Goal: Transaction & Acquisition: Book appointment/travel/reservation

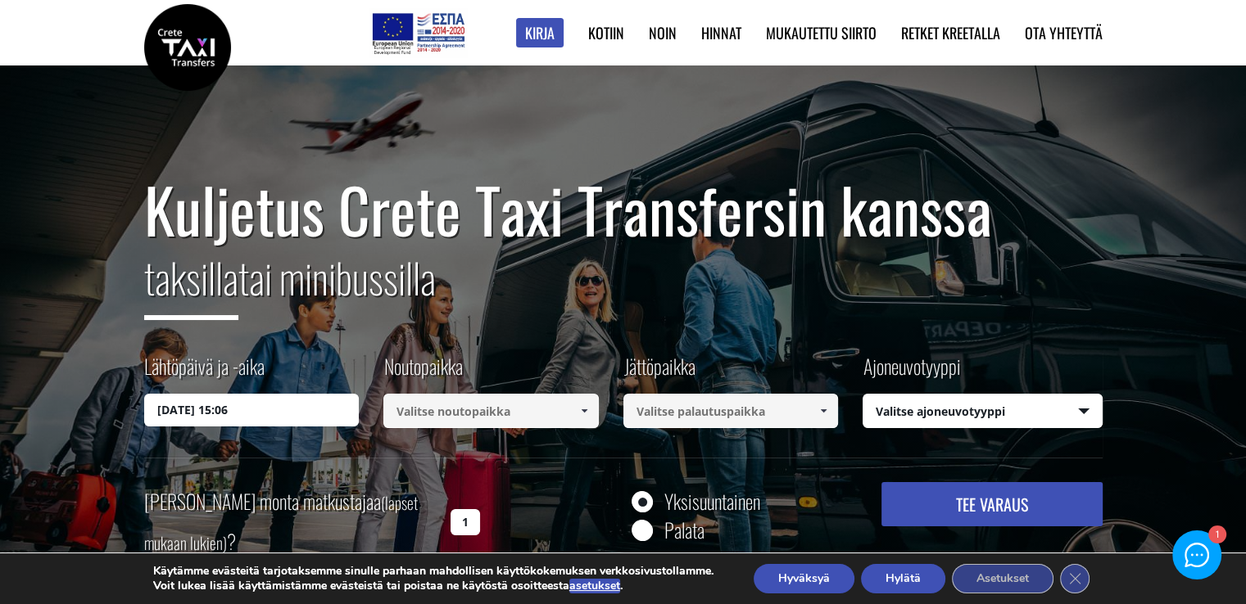
click at [966, 123] on div "Kuljetus Crete Taxi Transfersin kanssa taksilla tai minibussilla Lähtöpäivä ja …" at bounding box center [623, 361] width 1246 height 590
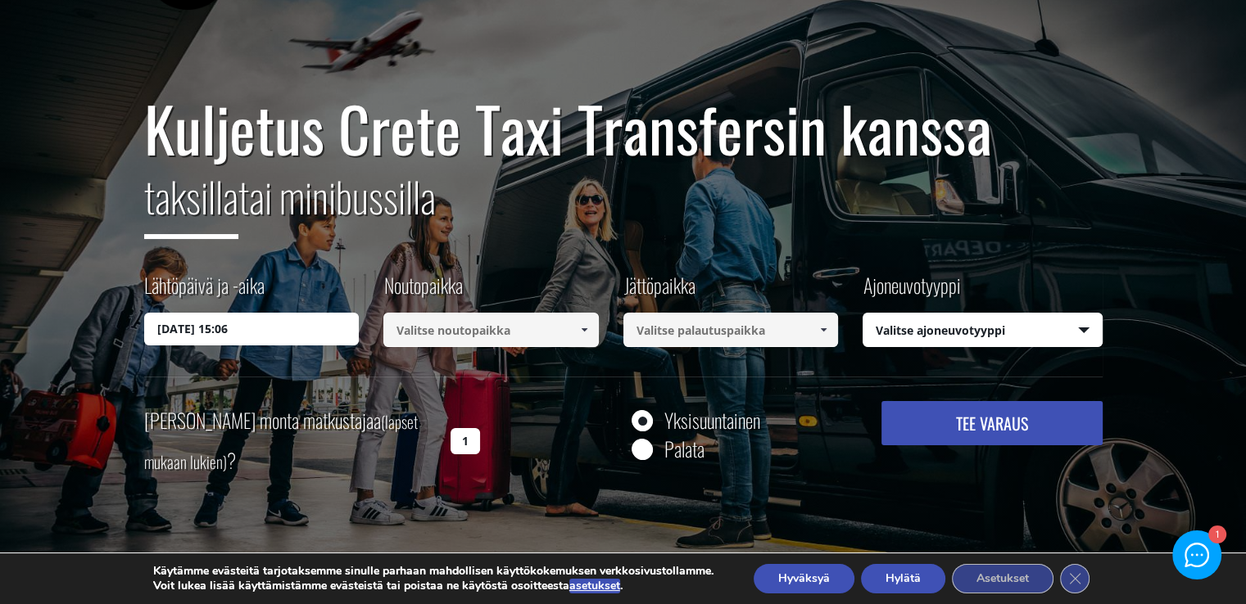
scroll to position [82, 0]
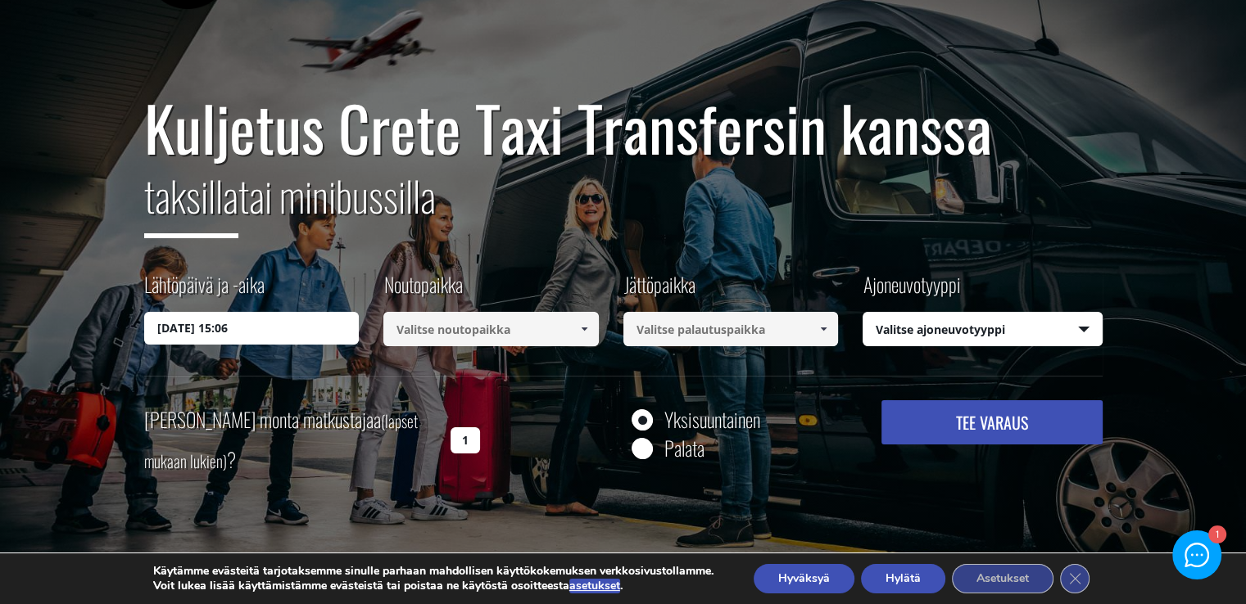
click at [171, 322] on input "[DATE] 15:06" at bounding box center [251, 328] width 215 height 33
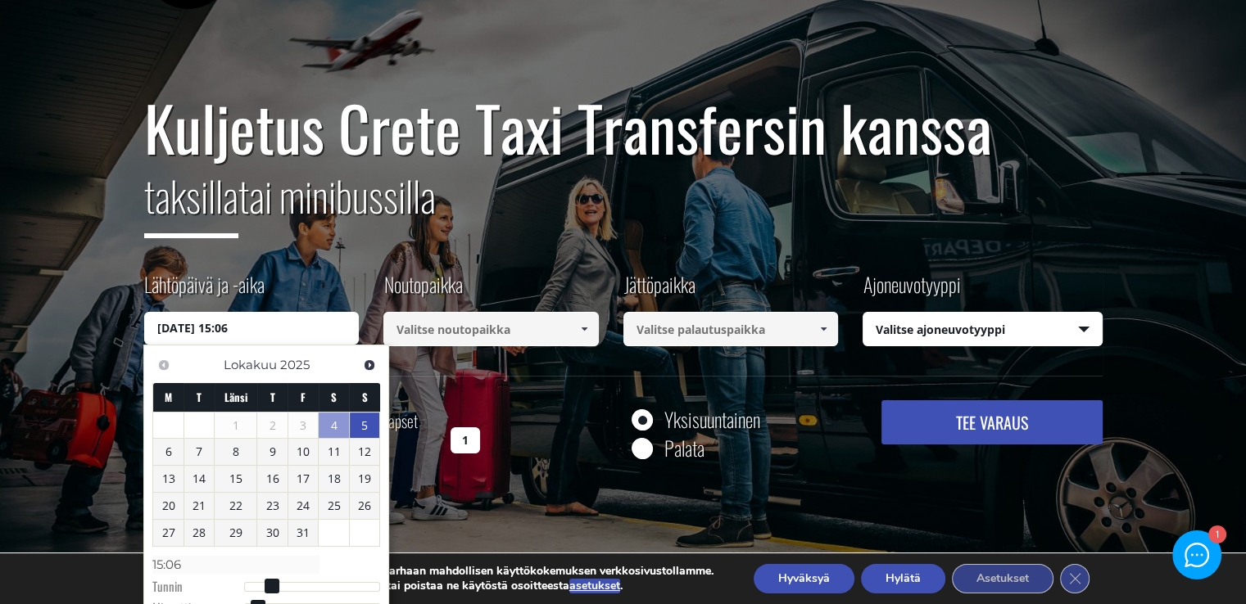
click at [373, 425] on link "5" at bounding box center [365, 426] width 30 height 26
type input "[DATE] 00:00"
drag, startPoint x: 484, startPoint y: 399, endPoint x: 495, endPoint y: 382, distance: 20.2
click at [485, 399] on div "Kuljetus Crete Taxi Transfersin kanssa taksilla tai minibussilla Lähtöpäivä ja …" at bounding box center [623, 286] width 958 height 387
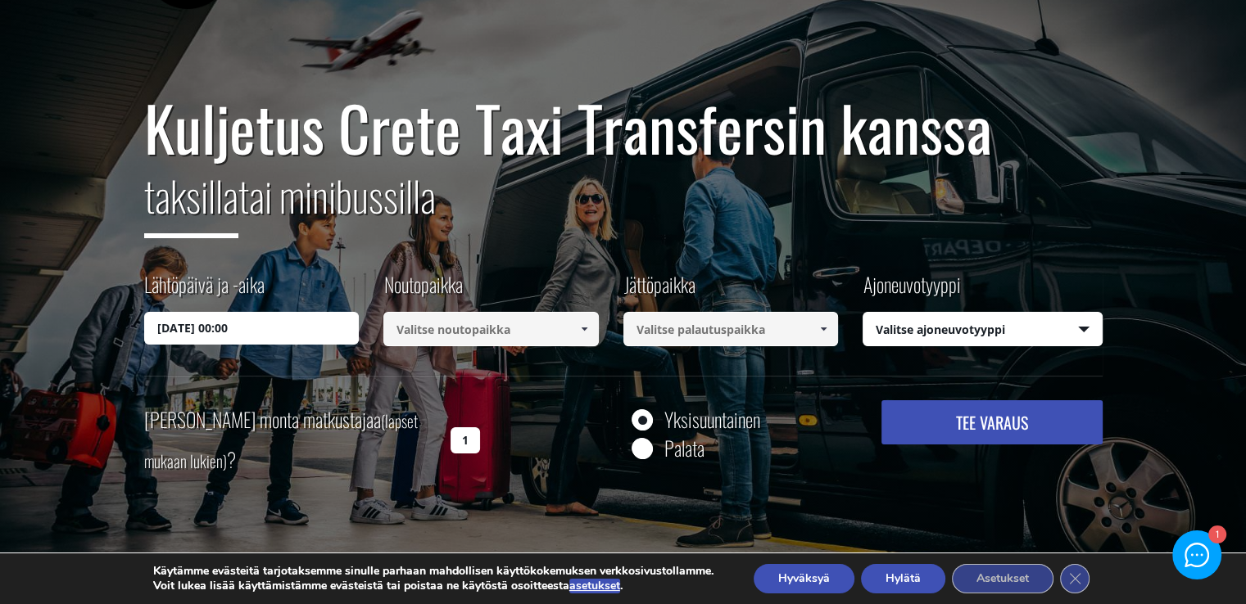
click at [581, 328] on span at bounding box center [583, 329] width 13 height 13
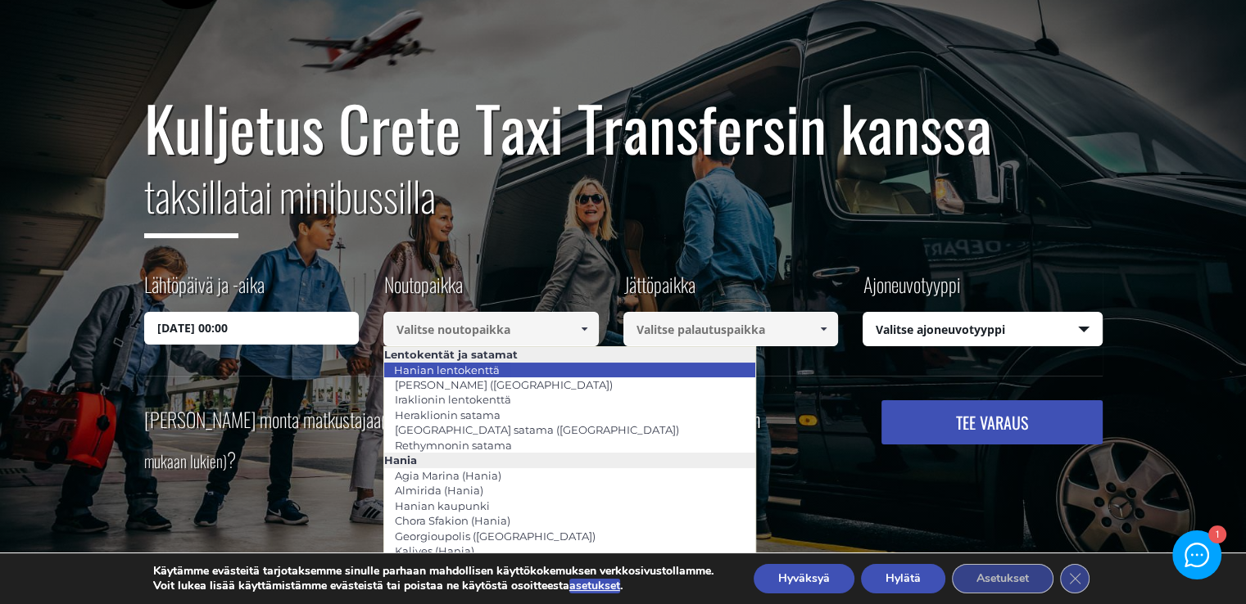
click at [505, 374] on link "Hanian lentokenttä" at bounding box center [446, 370] width 127 height 23
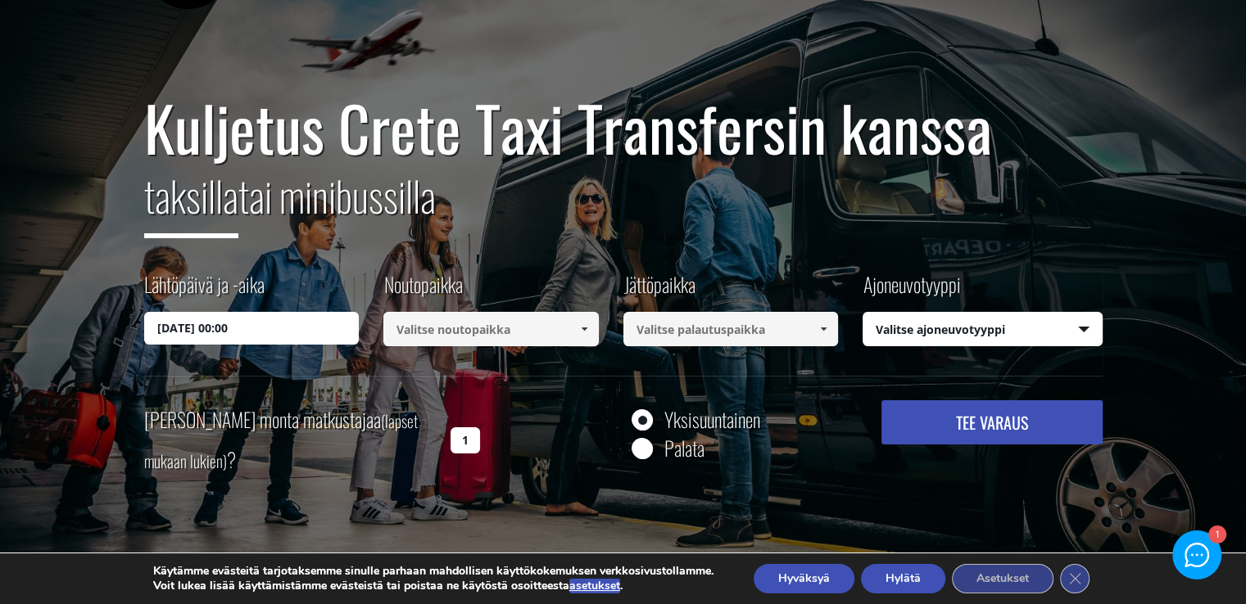
type input "[GEOGRAPHIC_DATA]"
click at [820, 328] on span at bounding box center [823, 329] width 13 height 13
paste input "[PERSON_NAME], Kreeta,"
type input "[PERSON_NAME], Kreeta,"
click at [790, 249] on h2 "taksilla tai minibussilla" at bounding box center [623, 206] width 958 height 88
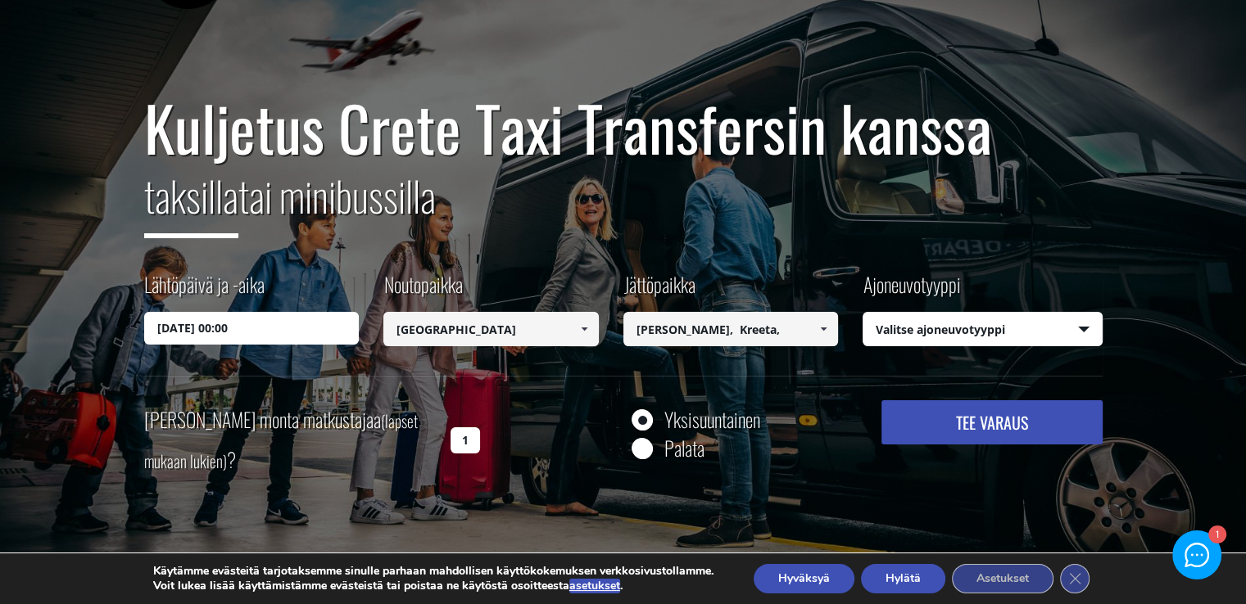
click at [1086, 325] on select "Valitse ajoneuvotyyppi Taksi (4 matkustajaa) Mercedes E-sarja Mini Van (7 matku…" at bounding box center [982, 330] width 238 height 34
select select "540"
click at [863, 313] on select "Valitse ajoneuvotyyppi Taksi (4 matkustajaa) Mercedes E-sarja Mini Van (7 matku…" at bounding box center [982, 330] width 238 height 34
click at [1072, 216] on h2 "taksilla tai minibussilla" at bounding box center [623, 206] width 958 height 88
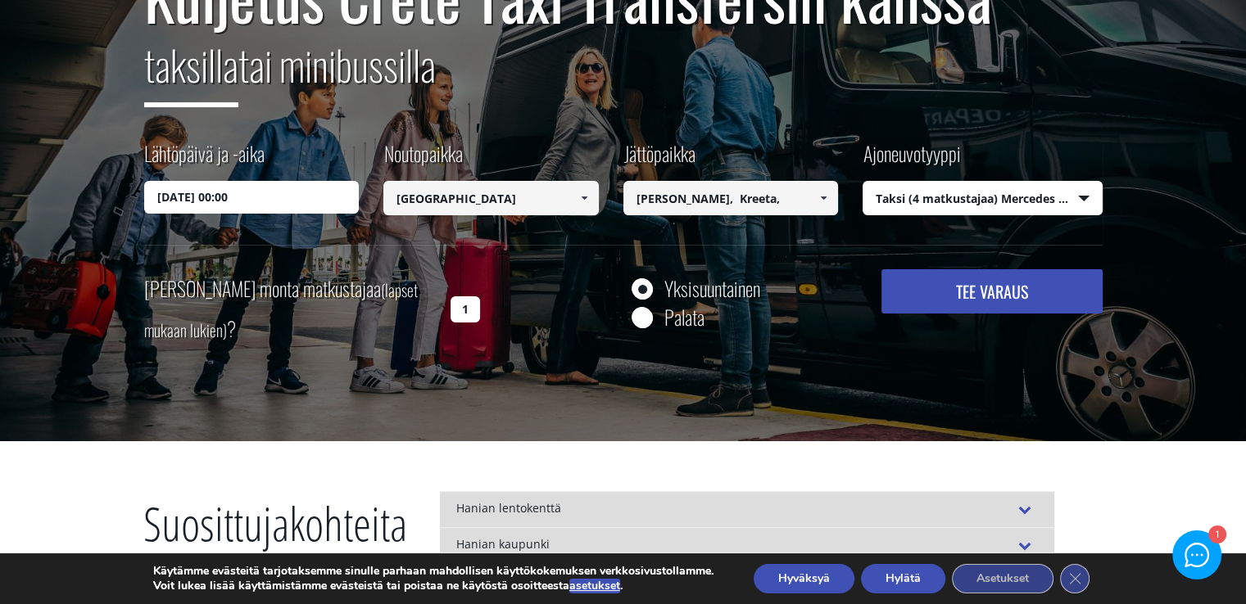
scroll to position [246, 0]
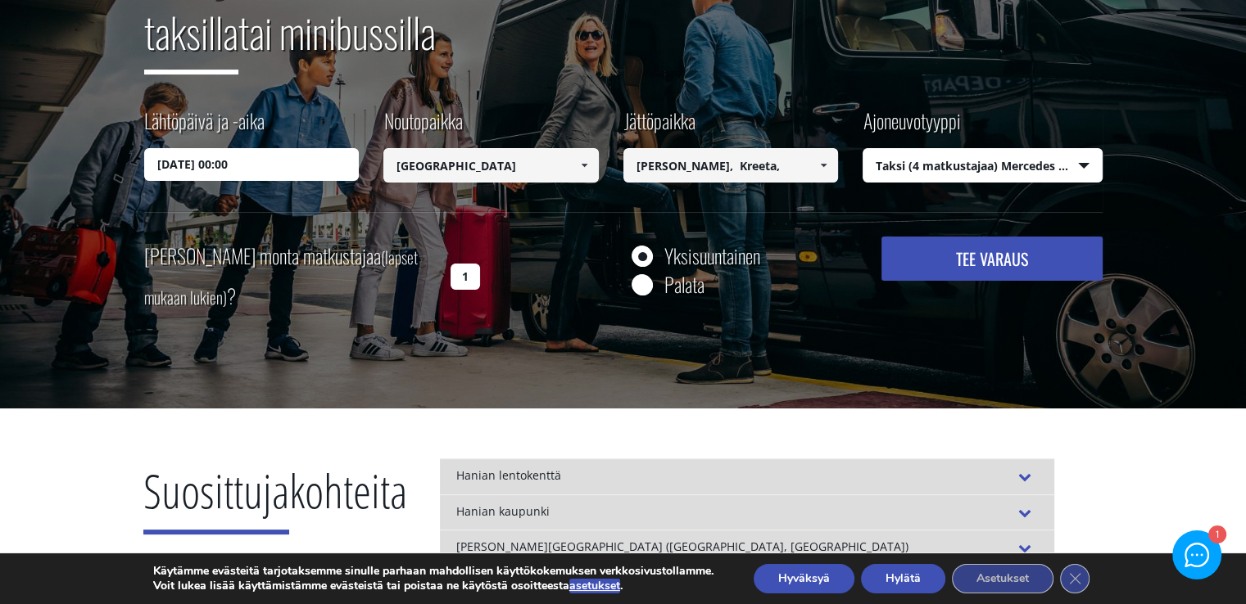
click at [644, 280] on input "Palata" at bounding box center [641, 286] width 20 height 20
radio input "true"
type input "[PERSON_NAME], Kreeta,"
type input "[GEOGRAPHIC_DATA]"
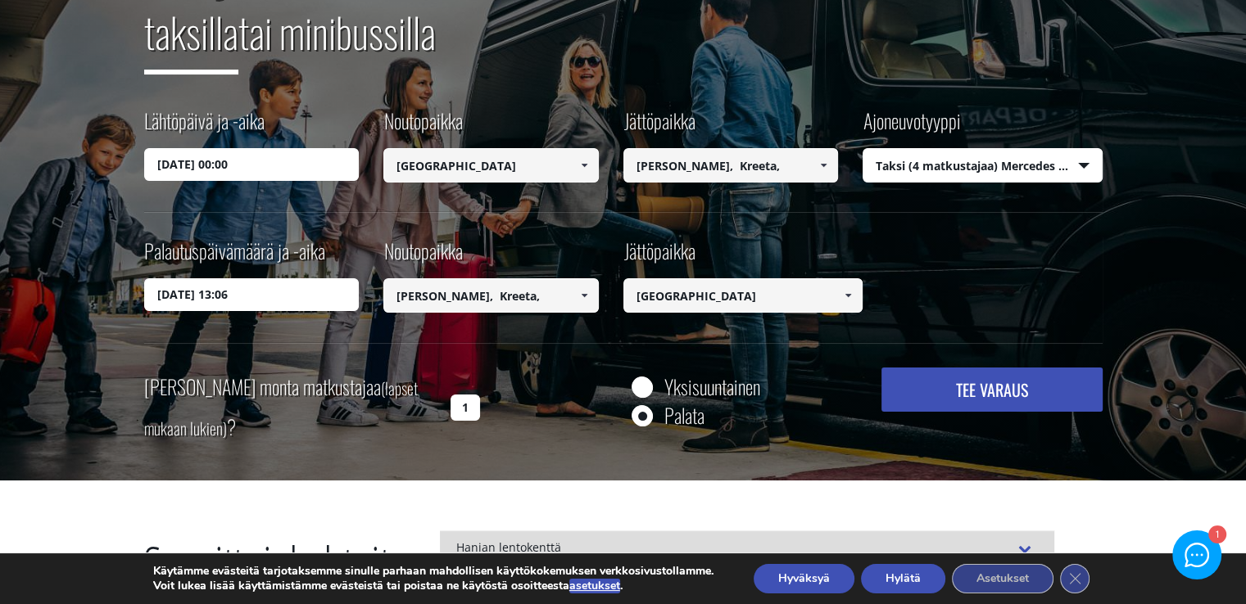
click at [188, 292] on input "[DATE] 13:06" at bounding box center [251, 294] width 215 height 33
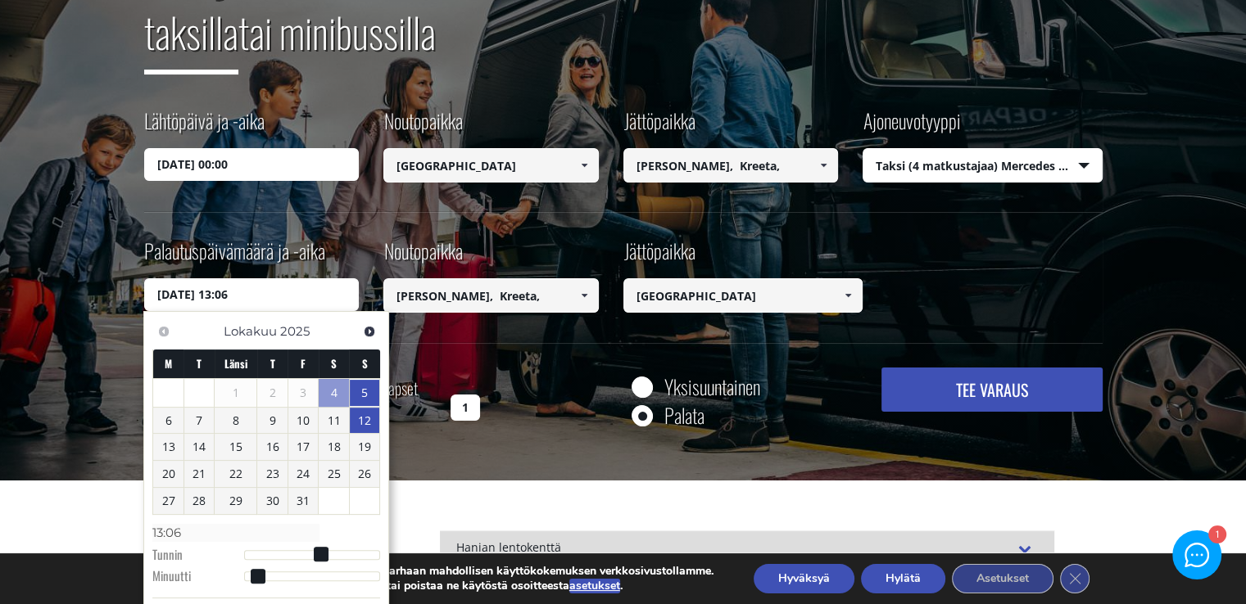
click at [362, 418] on font "12" at bounding box center [364, 421] width 13 height 16
type input "[DATE] 13:06"
click at [465, 335] on div "Palautuspäivämäärä ja -aika [DATE] 13:06 Noutopaikka [GEOGRAPHIC_DATA] noutopai…" at bounding box center [623, 290] width 958 height 106
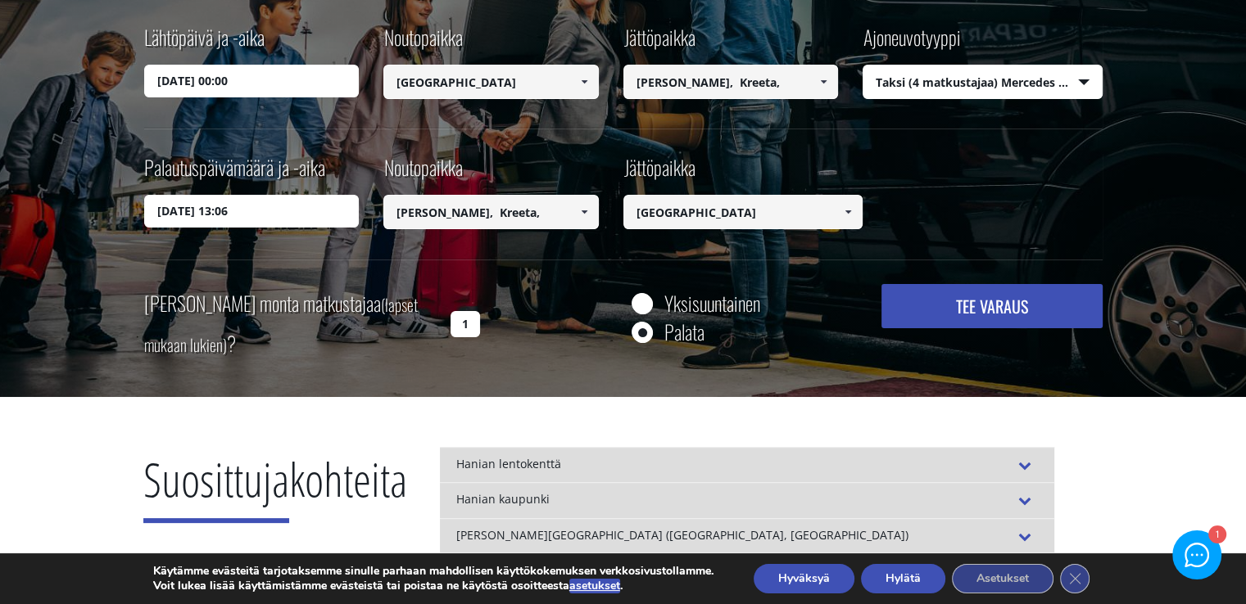
scroll to position [410, 0]
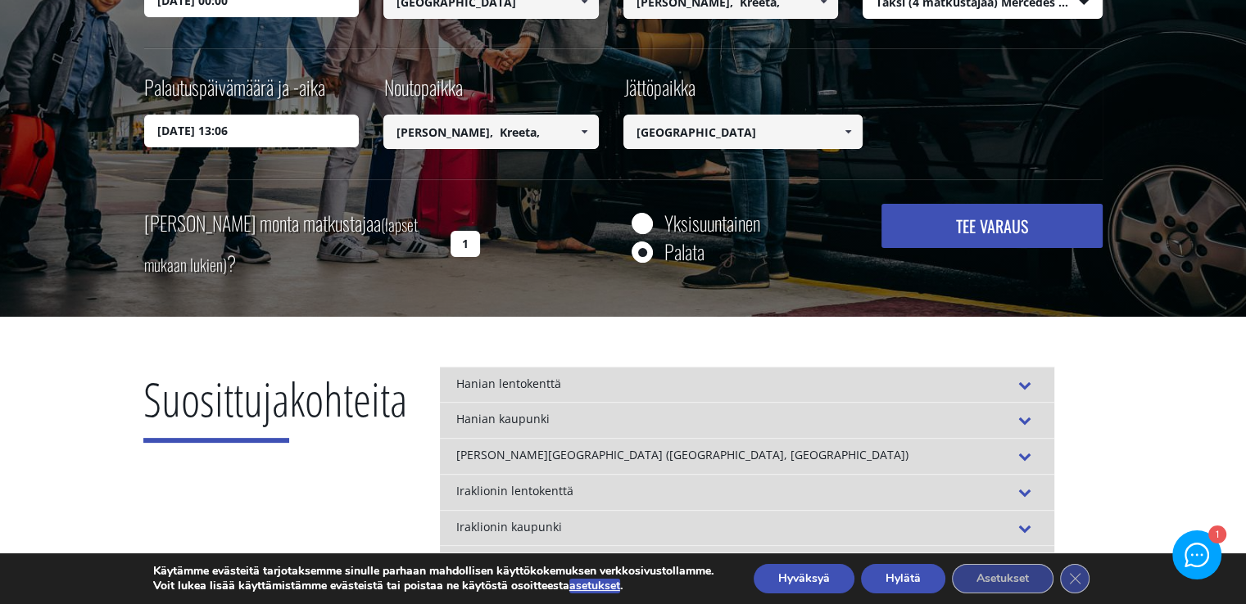
drag, startPoint x: 466, startPoint y: 242, endPoint x: 479, endPoint y: 240, distance: 13.3
click at [467, 242] on input "1" at bounding box center [464, 244] width 29 height 26
type input "2"
click at [542, 273] on div "[PERSON_NAME] monta matkustajaa (lapset mukaan lukien) ? 2 Yksisuuntainen Palat…" at bounding box center [623, 244] width 958 height 80
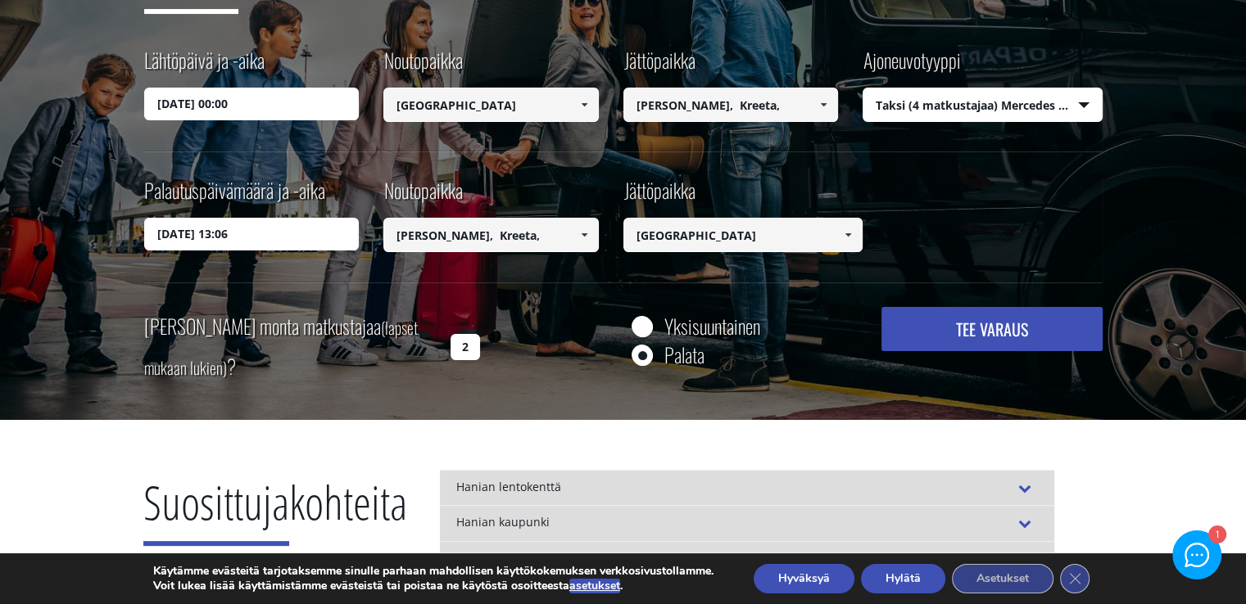
scroll to position [328, 0]
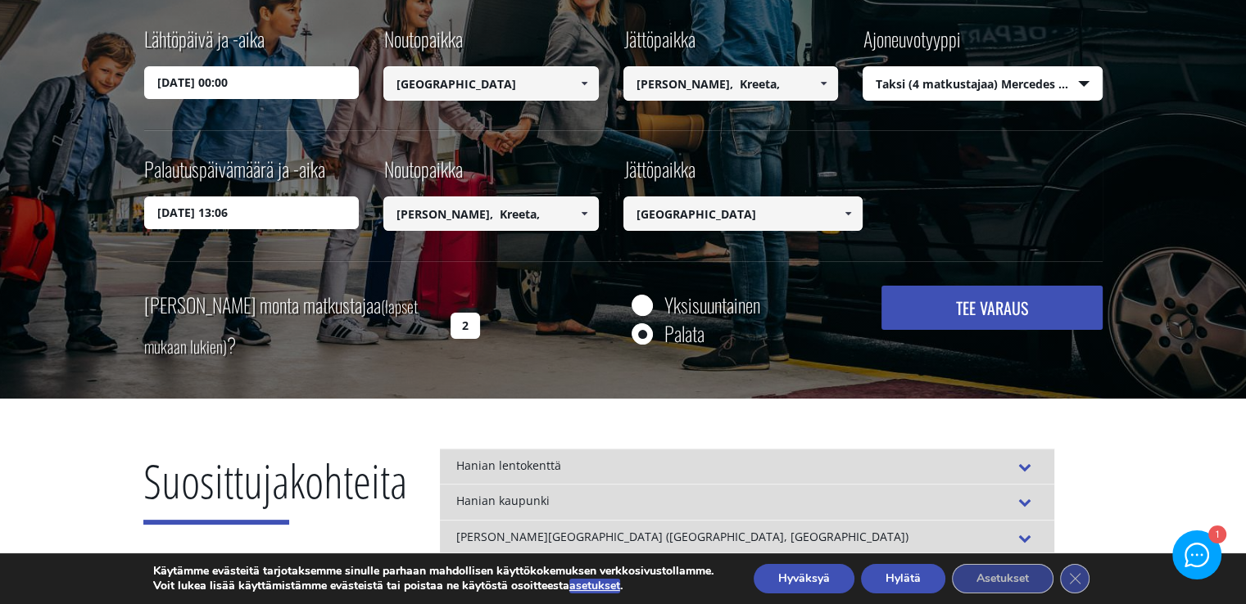
click at [986, 305] on font "TEE VARAUS" at bounding box center [992, 308] width 72 height 25
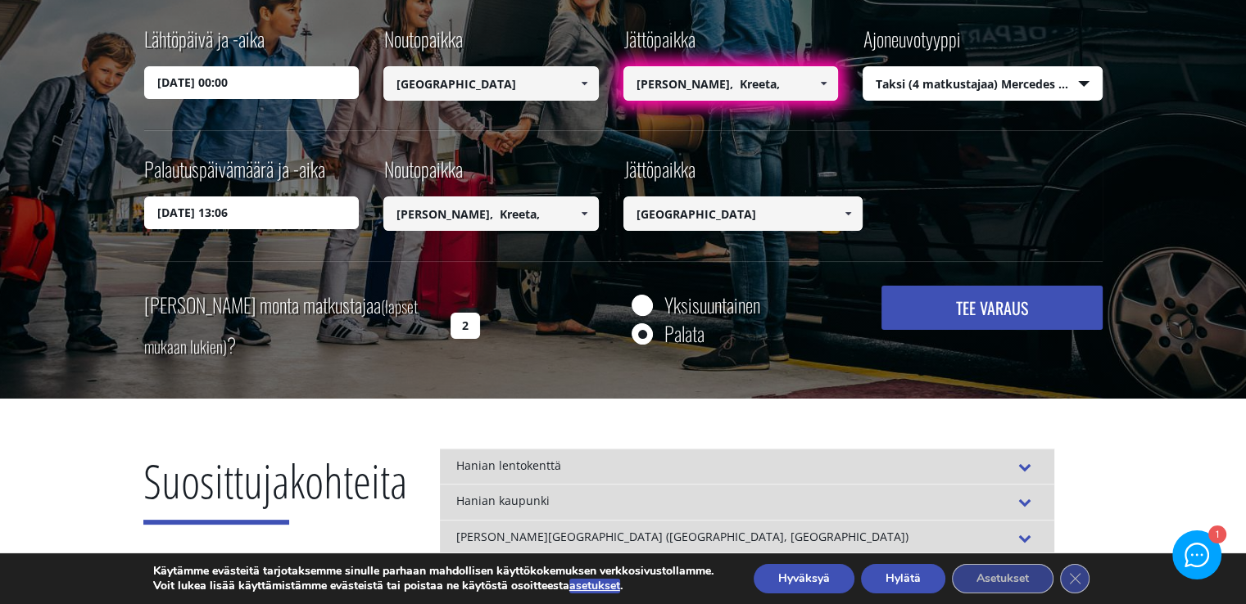
scroll to position [164, 0]
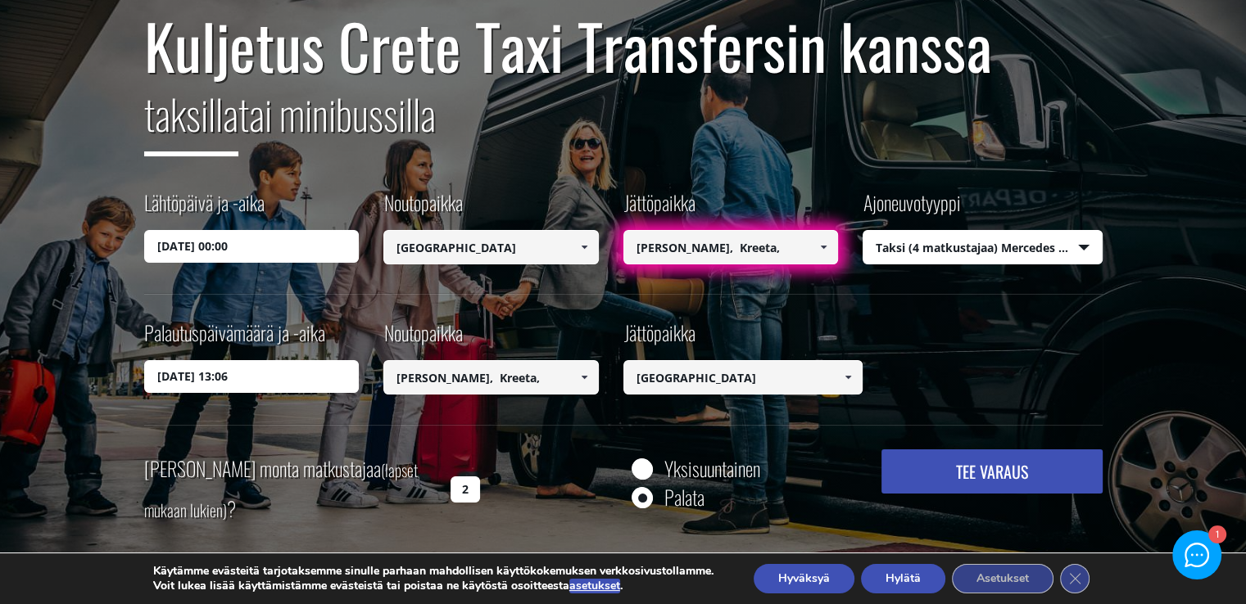
click at [1183, 284] on div "Kuljetus Crete Taxi Transfersin kanssa taksilla tai minibussilla Lähtöpäivä ja …" at bounding box center [623, 233] width 1246 height 662
click at [767, 250] on input "[PERSON_NAME], Kreeta," at bounding box center [730, 247] width 215 height 34
click at [881, 450] on button "TEE VARAUS" at bounding box center [991, 472] width 220 height 44
click at [827, 293] on div "Lähtöpäivä ja -aika [DATE] 00:00 [GEOGRAPHIC_DATA] Select pickup location Selec…" at bounding box center [623, 241] width 958 height 106
click at [794, 294] on div "Kuljetus Crete Taxi Transfersin kanssa taksilla tai minibussilla Lähtöpäivä ja …" at bounding box center [623, 270] width 958 height 518
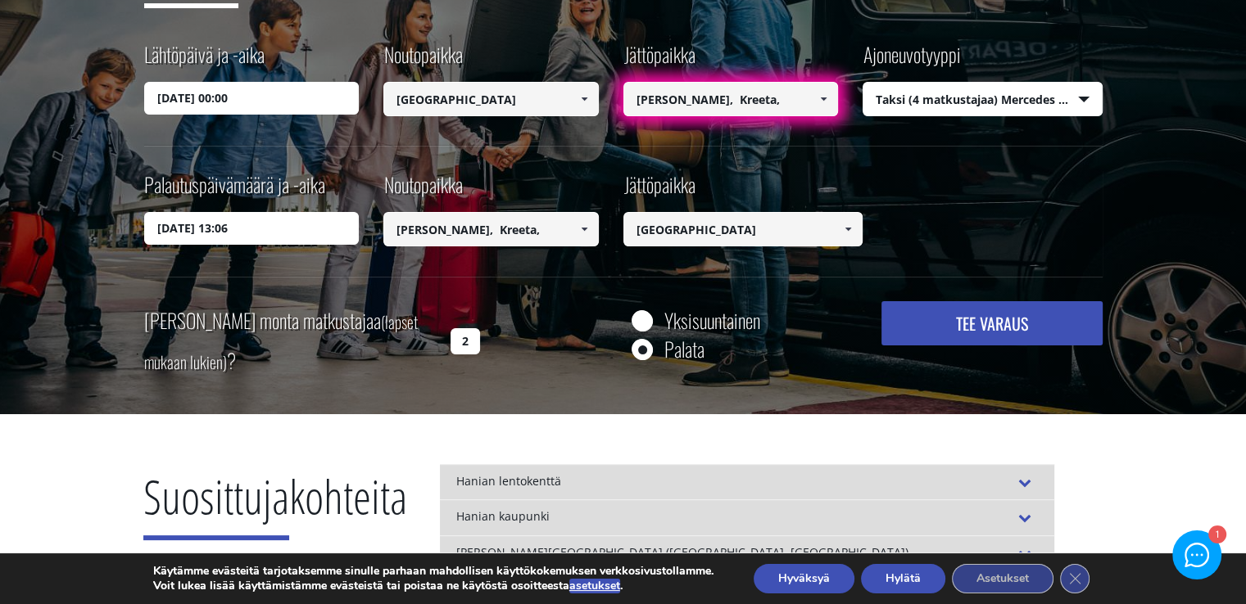
scroll to position [246, 0]
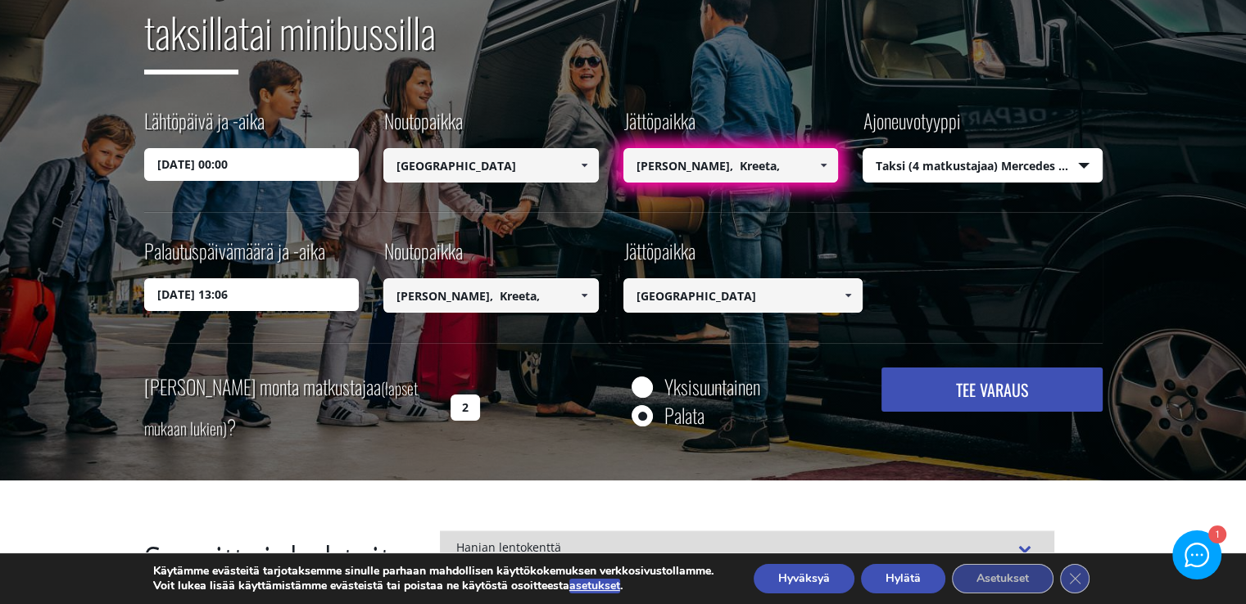
click at [1006, 391] on font "TEE VARAUS" at bounding box center [992, 390] width 72 height 25
click at [771, 165] on input "[PERSON_NAME], Kreeta," at bounding box center [730, 165] width 215 height 34
type input "A"
paste input "[PERSON_NAME], Kreeta,"
click at [770, 222] on div "Kuljetus Crete Taxi Transfersin kanssa taksilla tai minibussilla Lähtöpäivä ja …" at bounding box center [623, 189] width 958 height 518
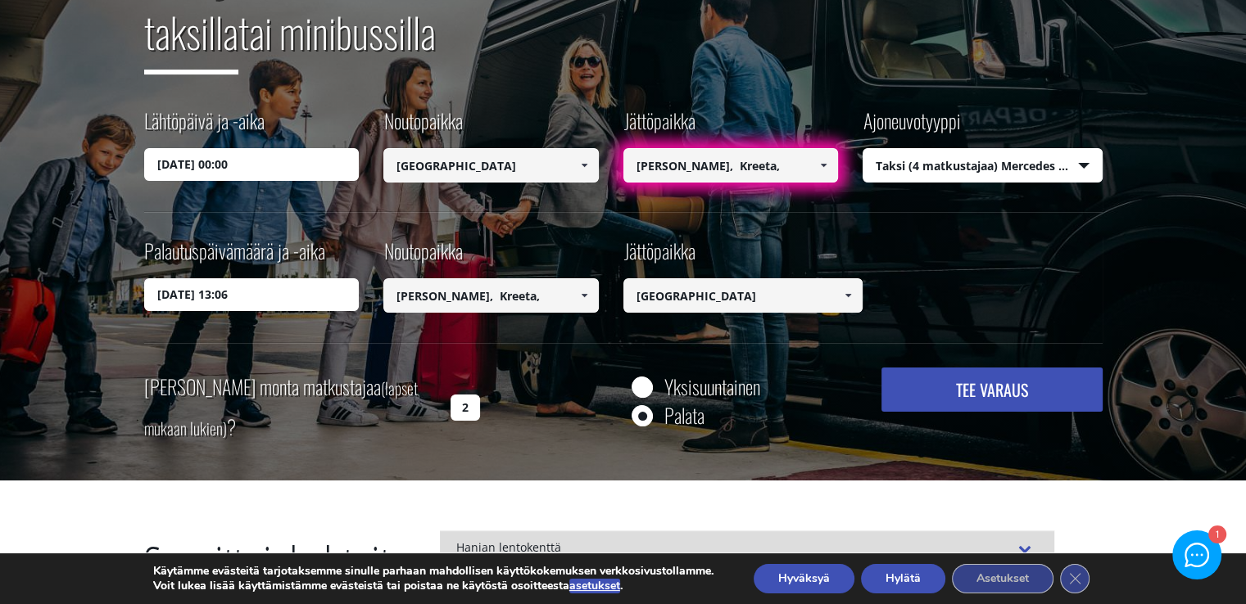
drag, startPoint x: 991, startPoint y: 390, endPoint x: 995, endPoint y: 369, distance: 21.7
click at [990, 390] on font "TEE VARAUS" at bounding box center [992, 390] width 72 height 25
click at [796, 223] on div "Kuljetus Crete Taxi Transfersin kanssa taksilla tai minibussilla Lähtöpäivä ja …" at bounding box center [623, 189] width 958 height 518
click at [633, 207] on div "Lähtöpäivä ja -aika [DATE] 00:00 [GEOGRAPHIC_DATA] Select pickup location Selec…" at bounding box center [623, 159] width 958 height 106
click at [628, 204] on div "Lähtöpäivä ja -aika [DATE] 00:00 [GEOGRAPHIC_DATA] Select pickup location Selec…" at bounding box center [623, 159] width 958 height 106
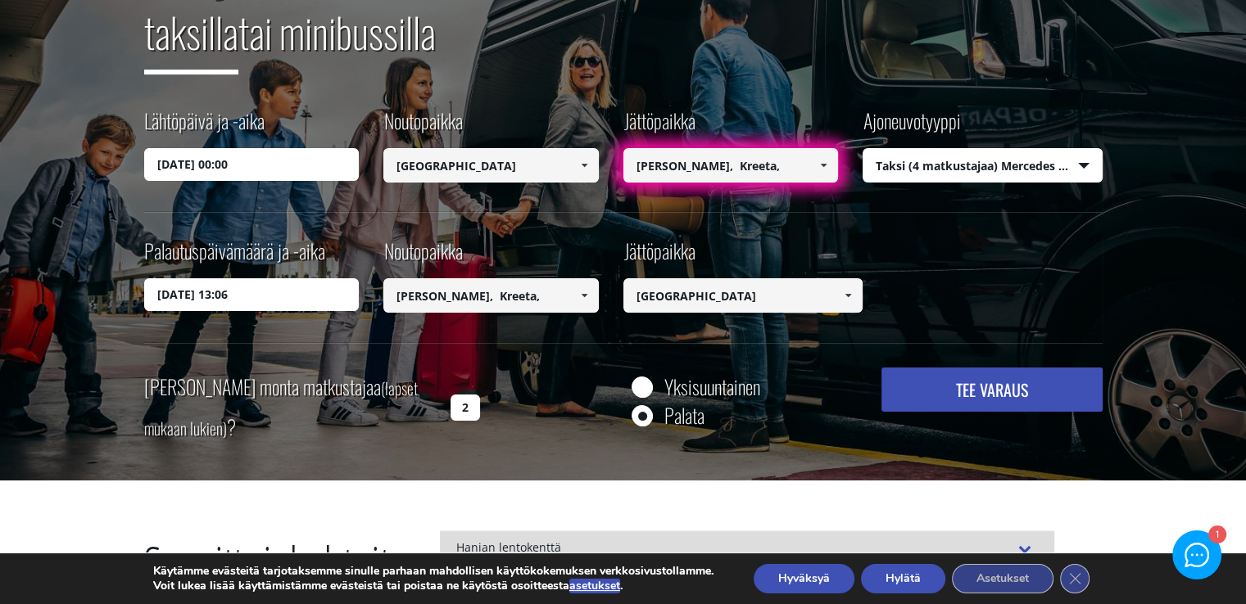
click at [625, 204] on div "Lähtöpäivä ja -aika [DATE] 00:00 [GEOGRAPHIC_DATA] Select pickup location Selec…" at bounding box center [623, 159] width 958 height 106
click at [624, 204] on div "Lähtöpäivä ja -aika [DATE] 00:00 [GEOGRAPHIC_DATA] Select pickup location Selec…" at bounding box center [623, 159] width 958 height 106
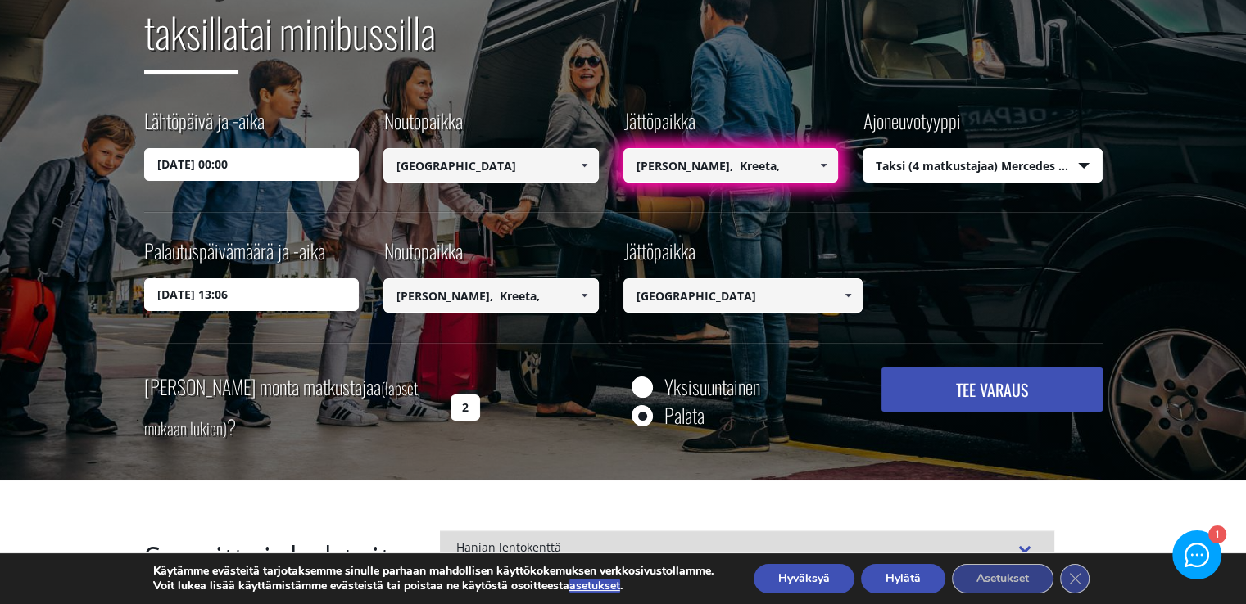
click at [624, 205] on div "Lähtöpäivä ja -aika [DATE] 00:00 [GEOGRAPHIC_DATA] Select pickup location Selec…" at bounding box center [623, 159] width 958 height 106
click at [599, 215] on div "Kuljetus Crete Taxi Transfersin kanssa taksilla tai minibussilla Lähtöpäivä ja …" at bounding box center [623, 189] width 958 height 518
click at [1098, 277] on div "Palautuspäivämäärä ja -aika [DATE] 13:06 Noutopaikka [GEOGRAPHIC_DATA] noutopai…" at bounding box center [623, 290] width 958 height 106
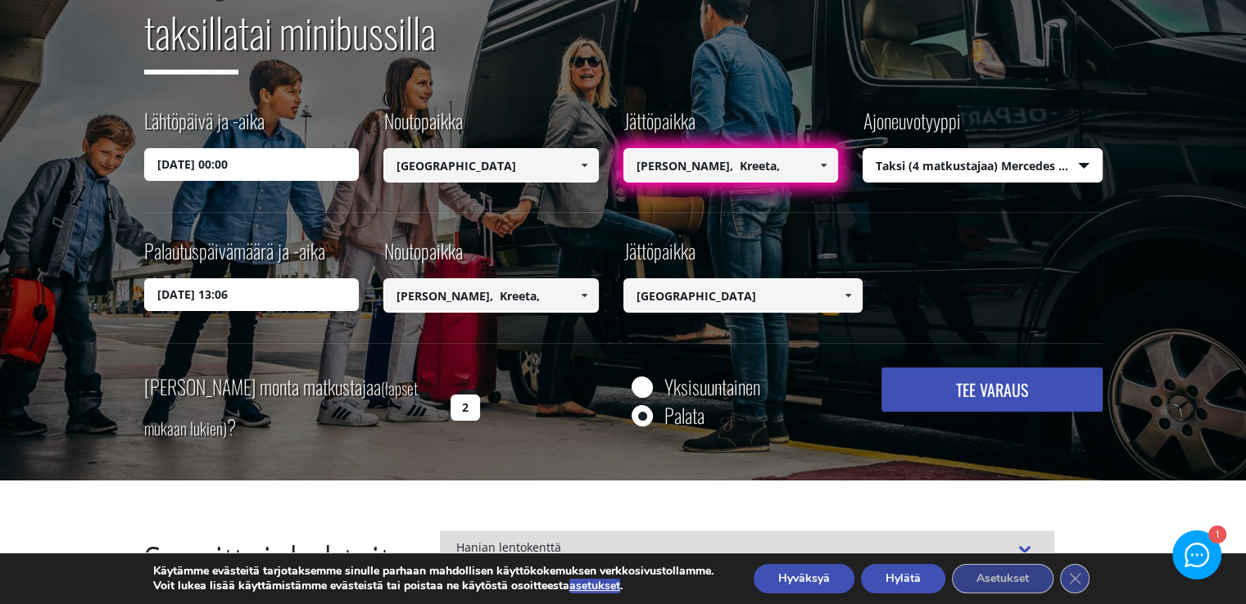
click at [1029, 382] on button "TEE VARAUS" at bounding box center [991, 390] width 220 height 44
click at [767, 167] on input "[PERSON_NAME], Kreeta," at bounding box center [730, 165] width 215 height 34
type input "A"
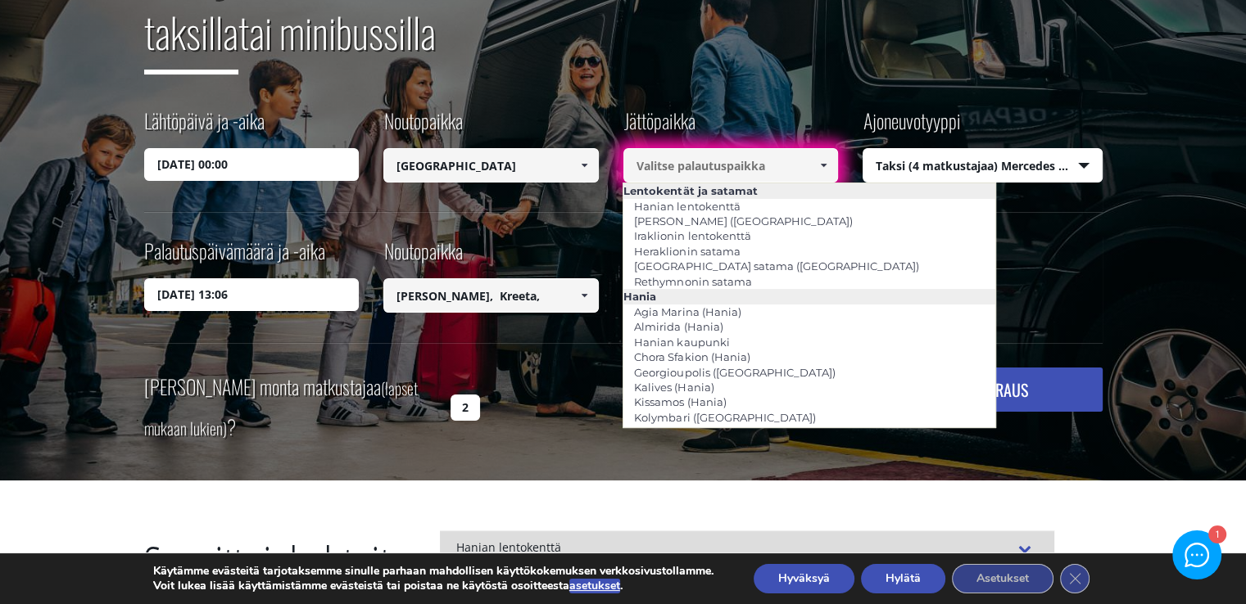
paste input "[PERSON_NAME], Kreeta, Kreikka"
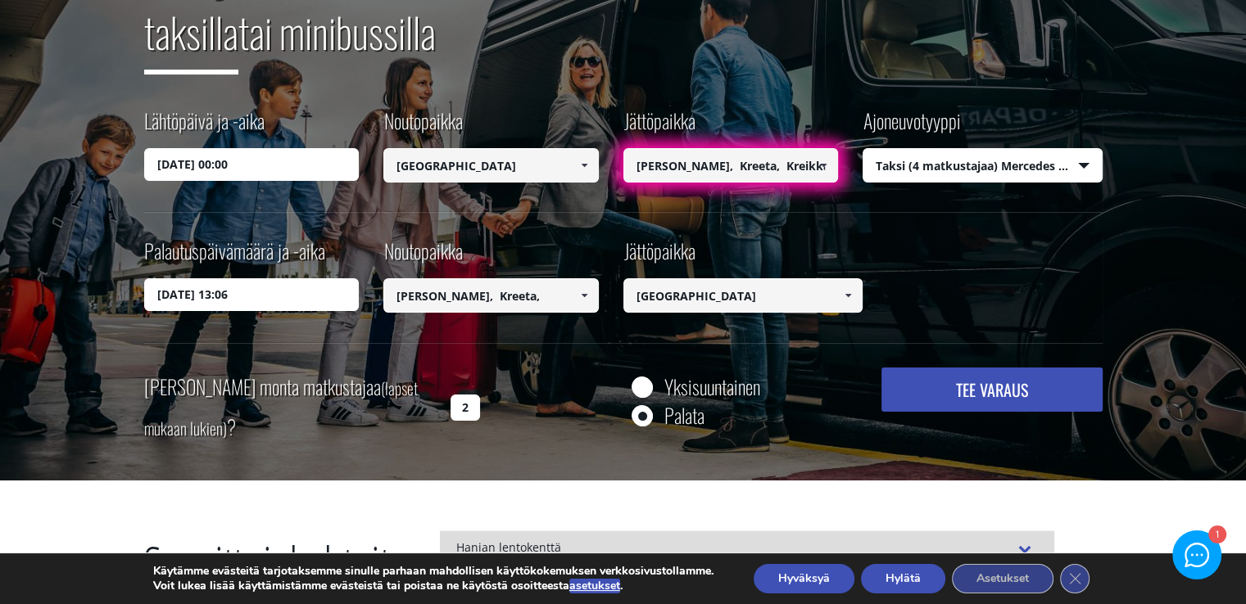
click at [881, 368] on button "TEE VARAUS" at bounding box center [991, 390] width 220 height 44
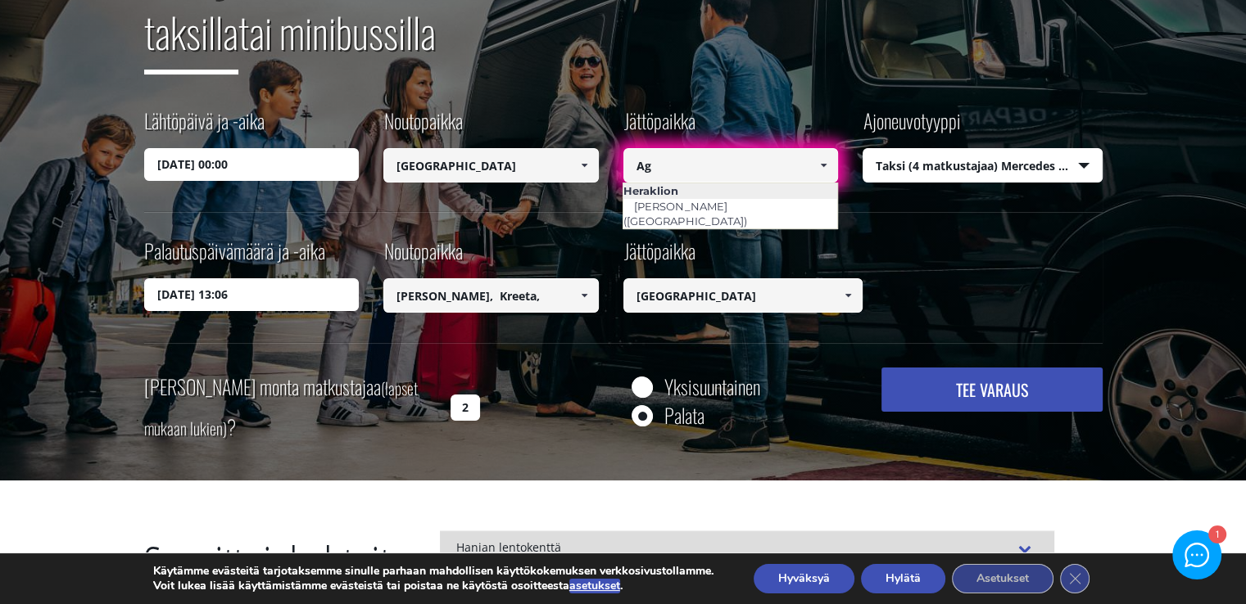
type input "A"
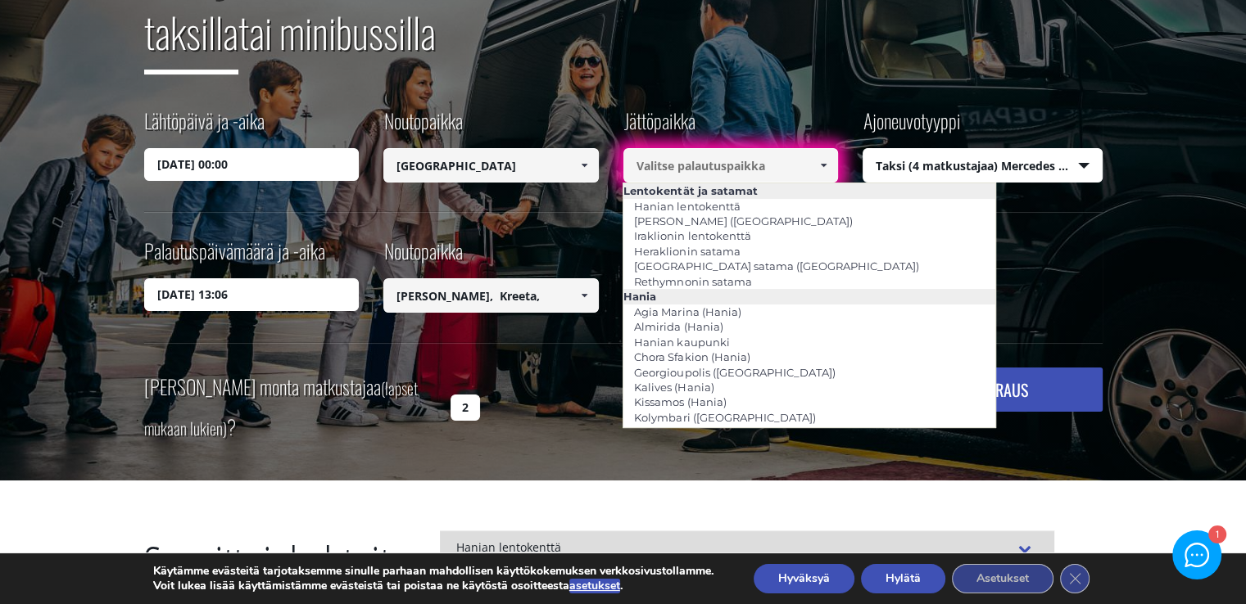
paste input "Out of the [GEOGRAPHIC_DATA]"
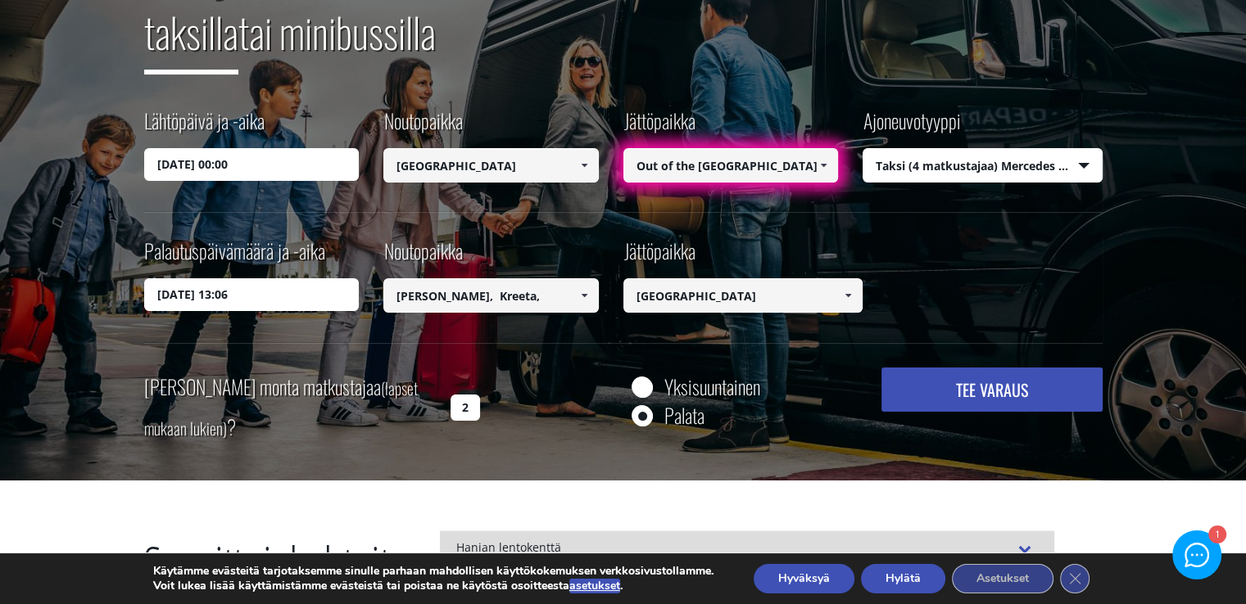
click at [881, 368] on button "TEE VARAUS" at bounding box center [991, 390] width 220 height 44
click at [797, 231] on div "Kuljetus Crete Taxi Transfersin kanssa taksilla tai minibussilla Lähtöpäivä ja …" at bounding box center [623, 189] width 958 height 518
click at [799, 229] on div "Kuljetus Crete Taxi Transfersin kanssa taksilla tai minibussilla Lähtöpäivä ja …" at bounding box center [623, 189] width 958 height 518
click at [814, 165] on link at bounding box center [823, 165] width 27 height 34
type input "O"
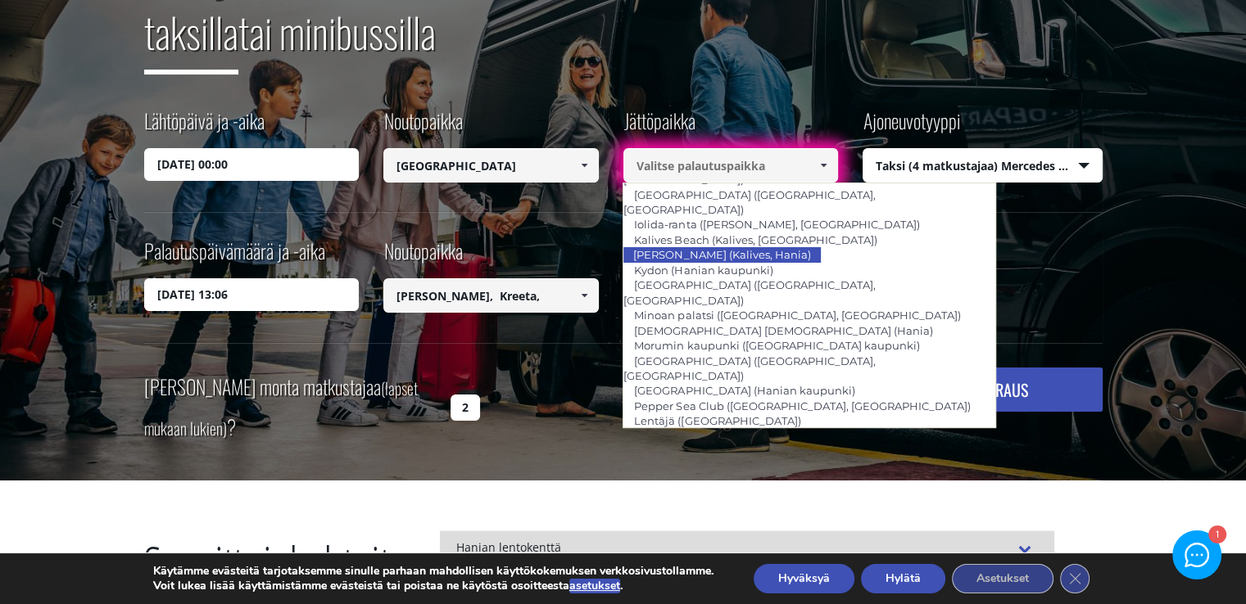
scroll to position [819, 0]
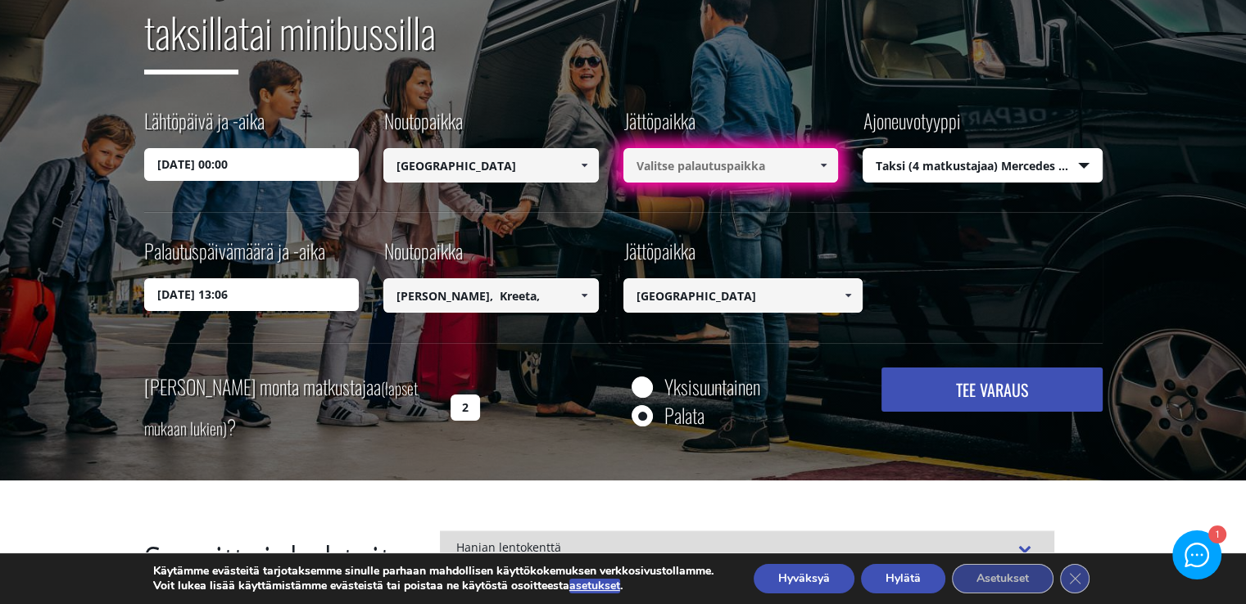
click at [781, 157] on input at bounding box center [730, 165] width 215 height 34
click at [822, 165] on span at bounding box center [823, 165] width 13 height 13
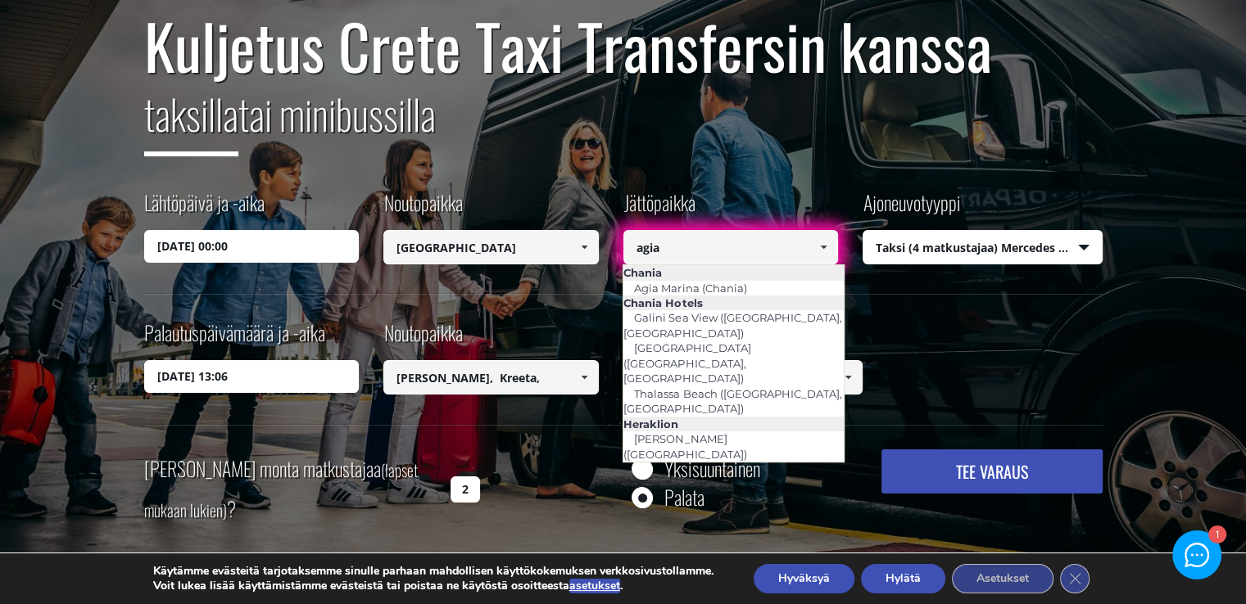
scroll to position [0, 0]
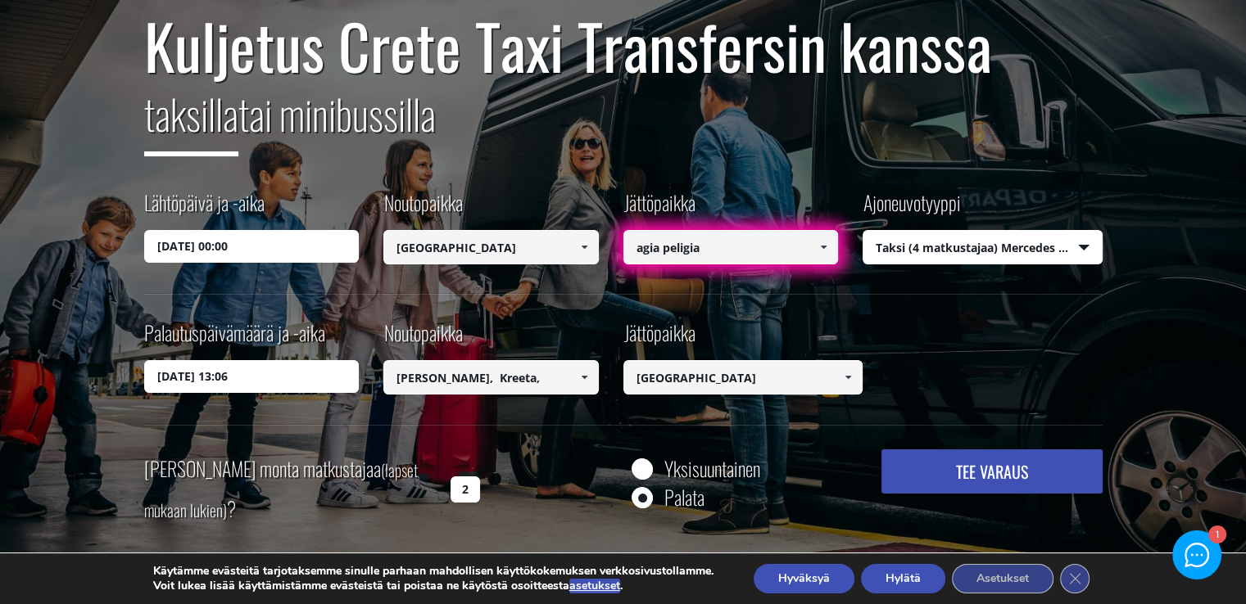
type input "agia peligia"
click at [881, 450] on button "TEE VARAUS" at bounding box center [991, 472] width 220 height 44
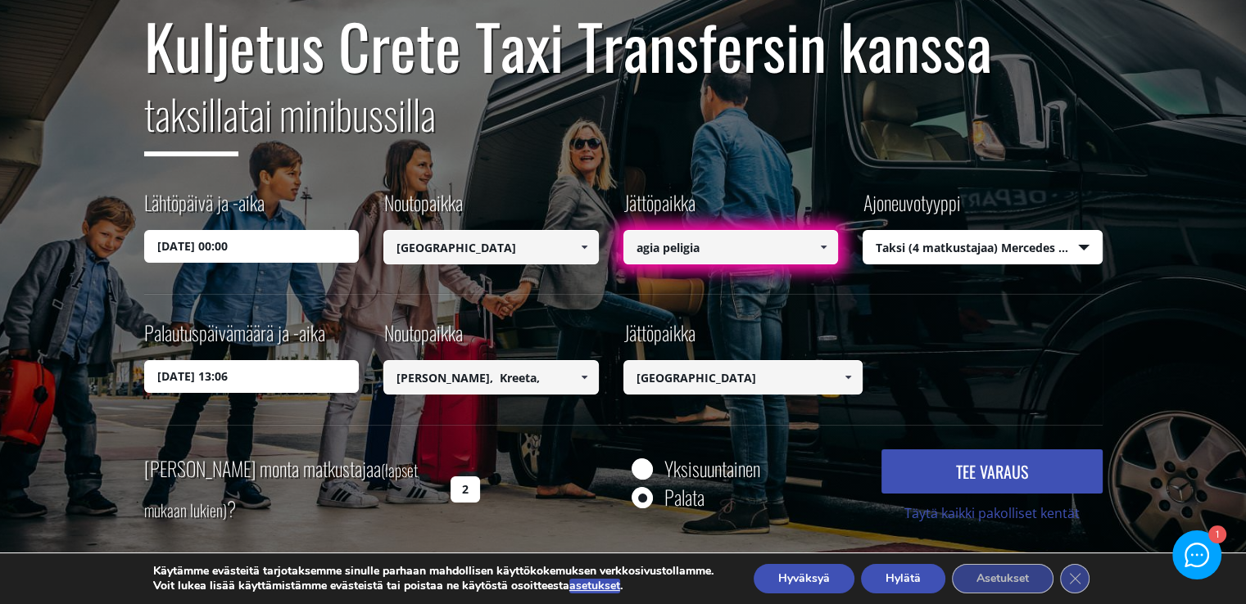
click at [881, 450] on button "TEE VARAUS" at bounding box center [991, 472] width 220 height 44
